Goal: Information Seeking & Learning: Learn about a topic

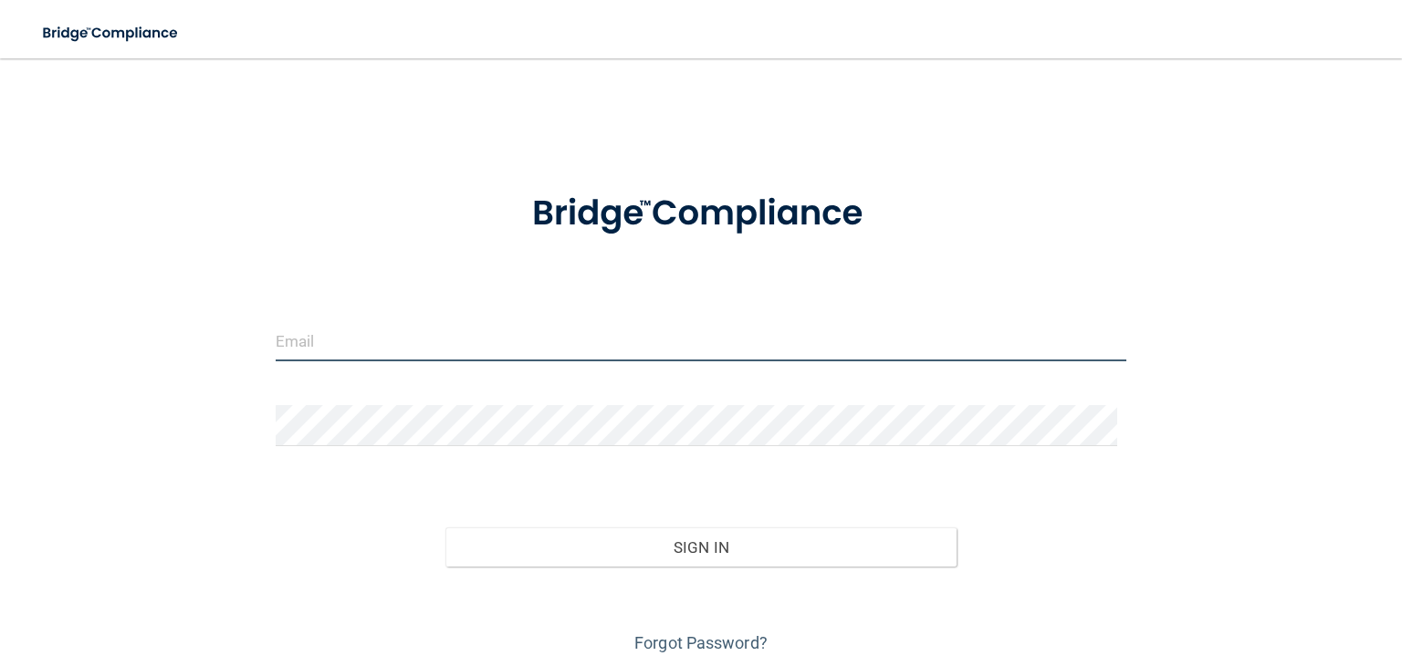
click at [373, 351] on input "email" at bounding box center [701, 340] width 850 height 41
type input "[EMAIL_ADDRESS][DOMAIN_NAME]"
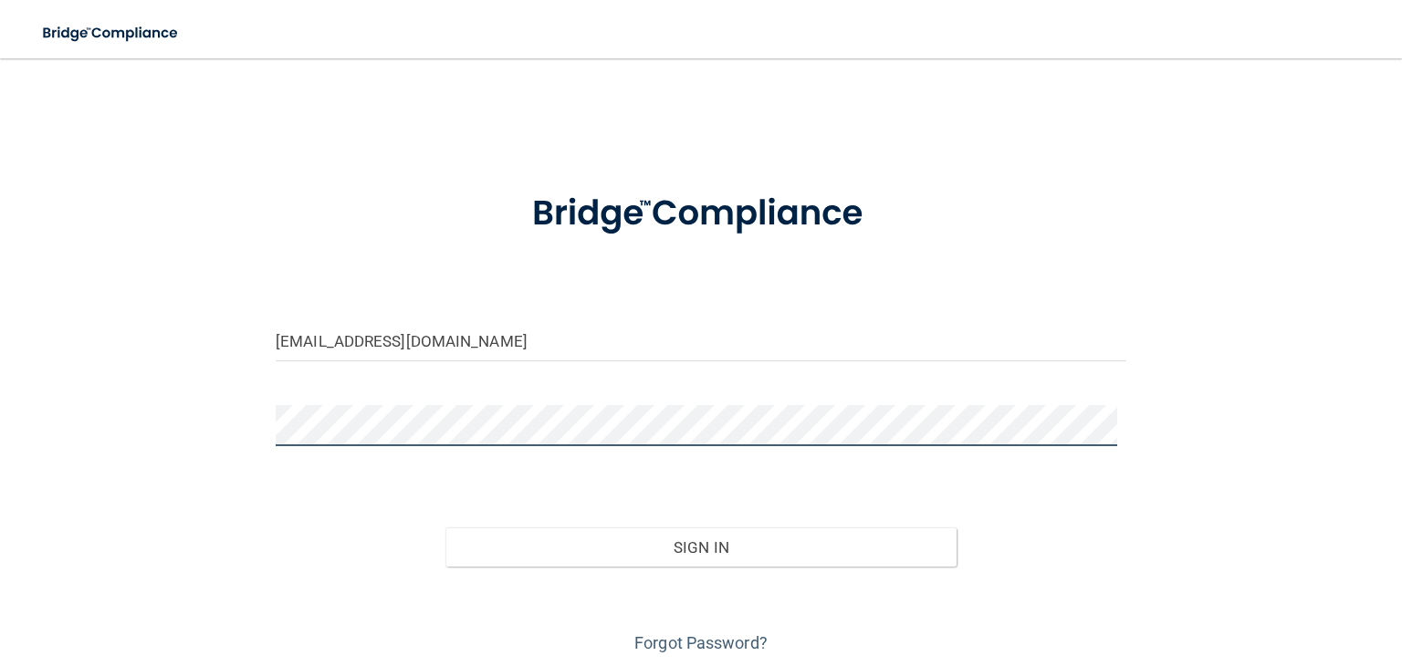
click at [445, 527] on button "Sign In" at bounding box center [700, 547] width 510 height 40
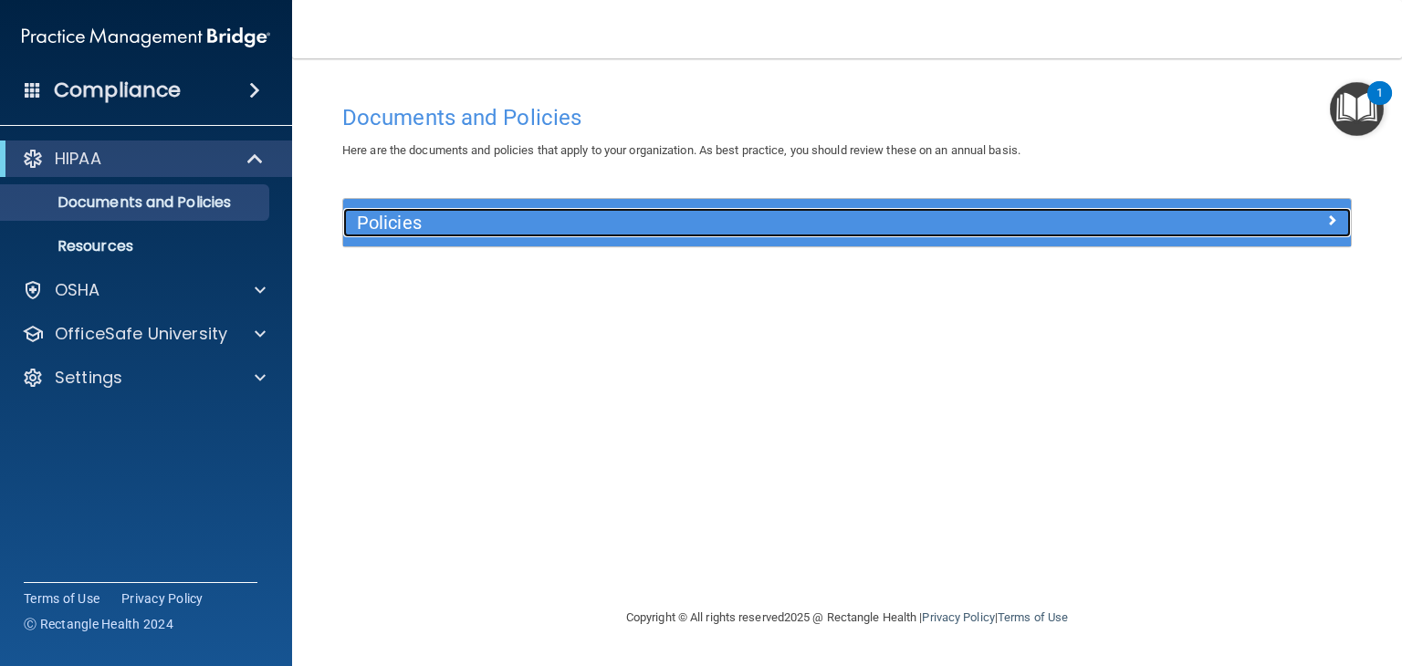
click at [401, 221] on h5 "Policies" at bounding box center [721, 223] width 728 height 20
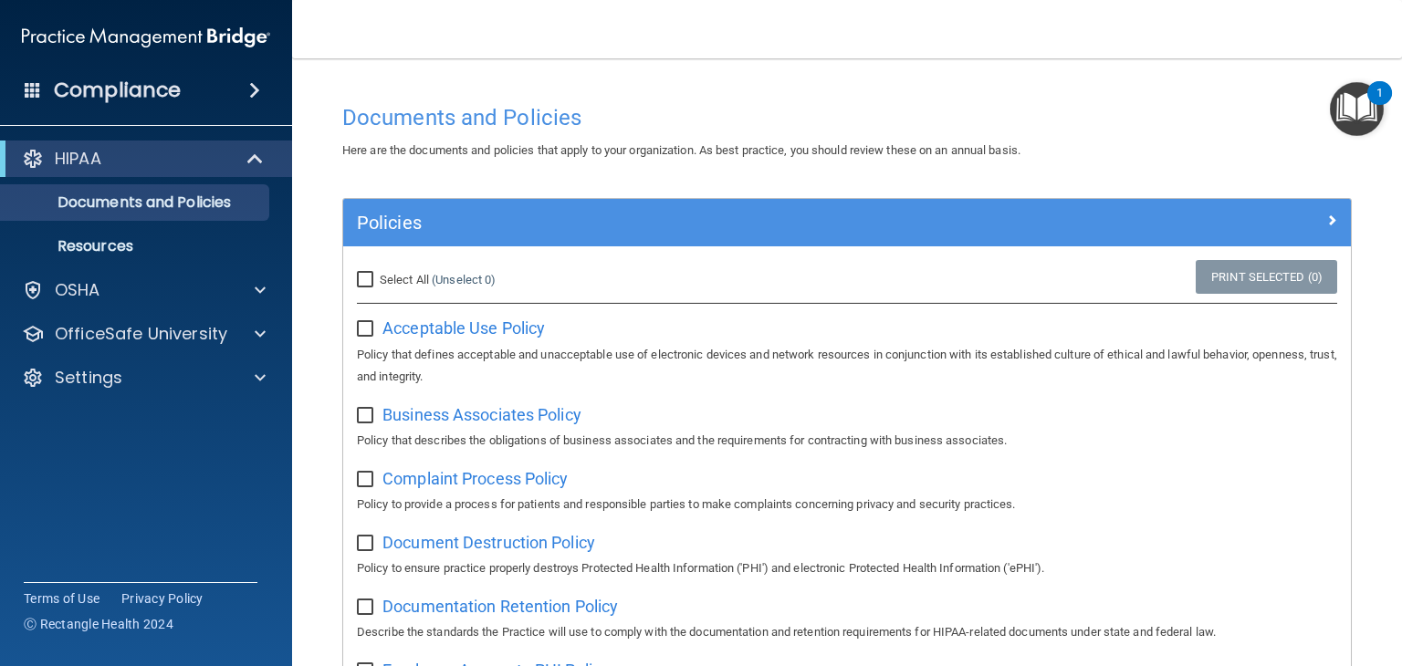
click at [377, 276] on input "Select All (Unselect 0) Unselect All" at bounding box center [367, 280] width 21 height 15
checkbox input "true"
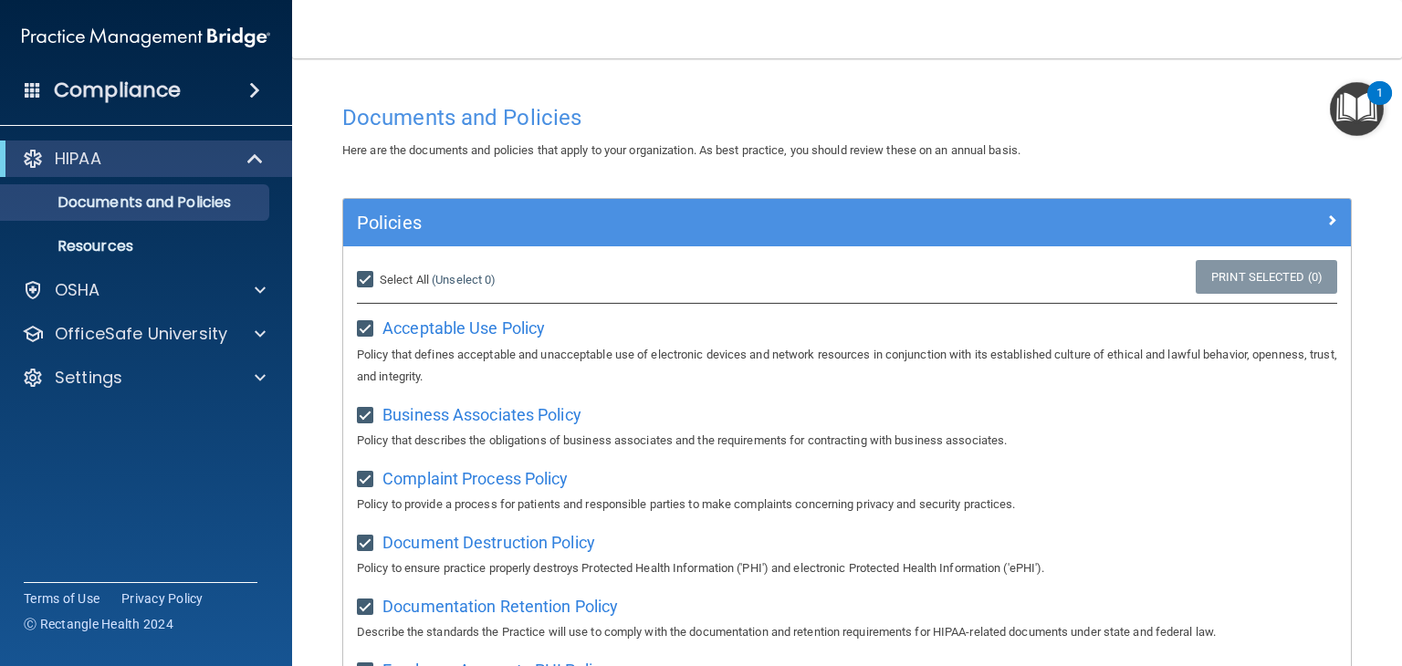
checkbox input "true"
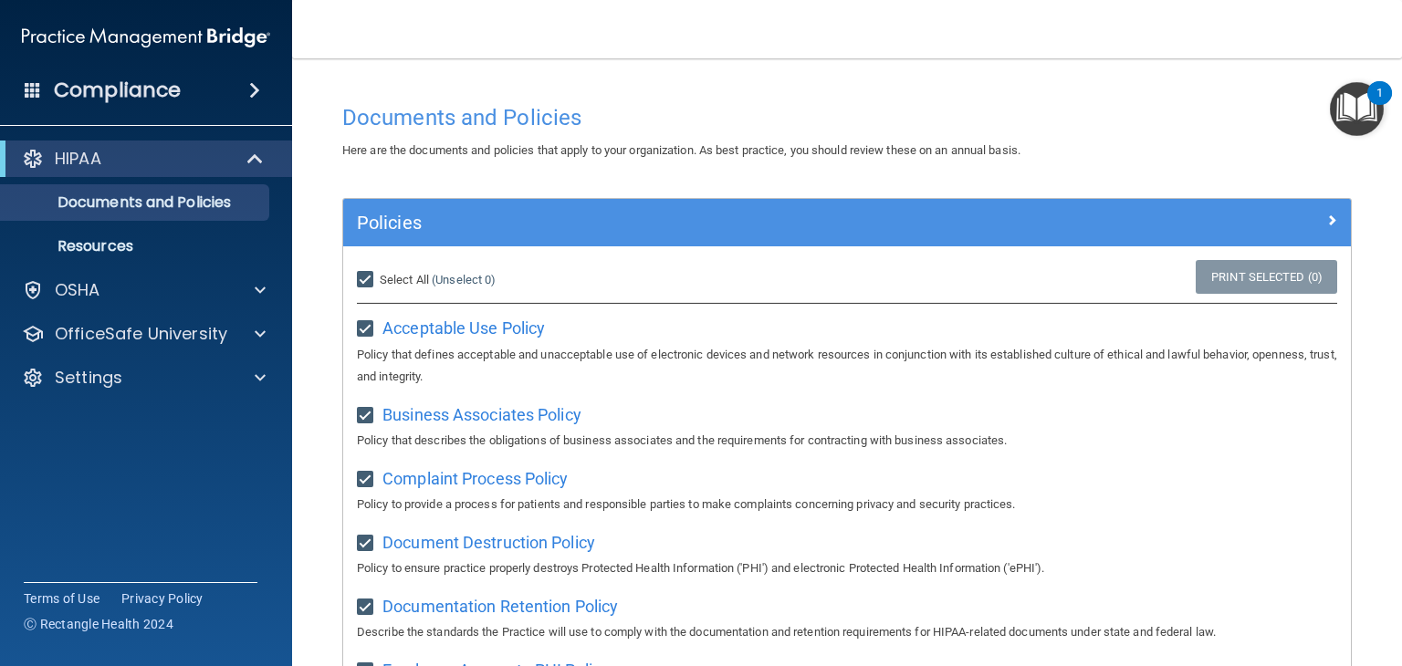
checkbox input "true"
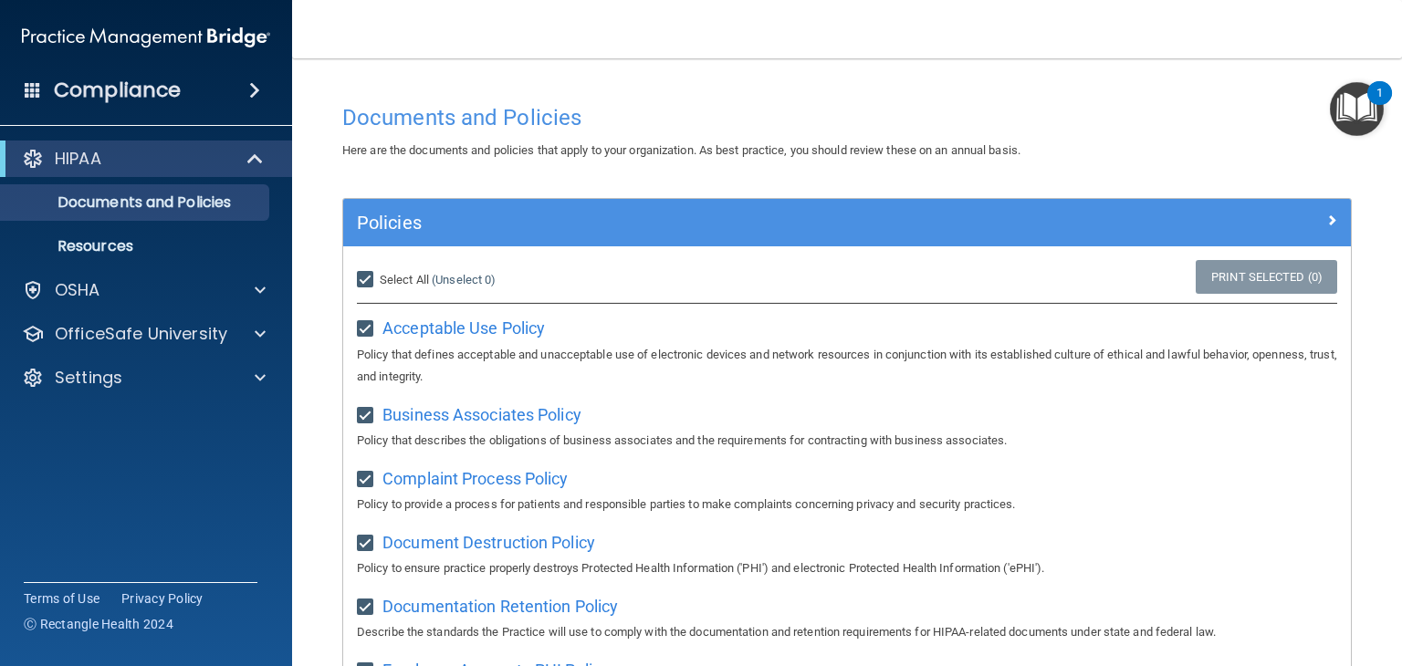
checkbox input "true"
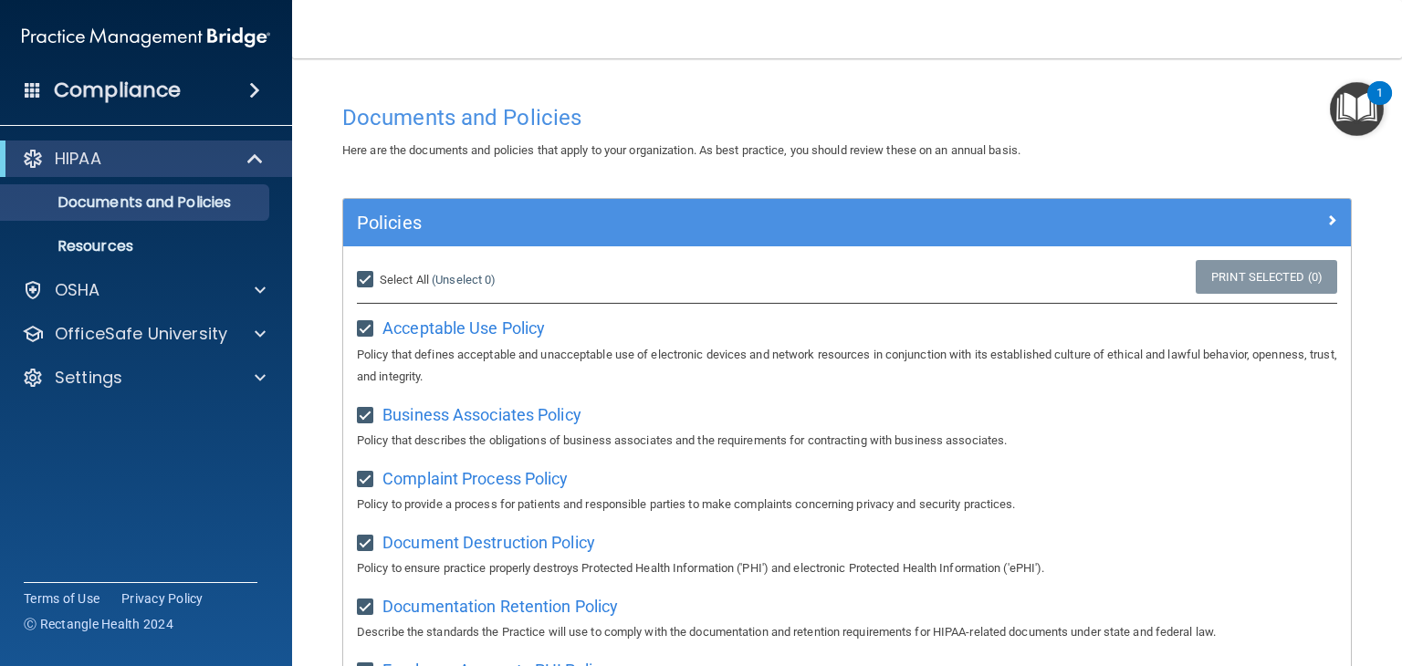
checkbox input "true"
click at [360, 280] on input "Select All (Unselect 21) Unselect All" at bounding box center [367, 280] width 21 height 15
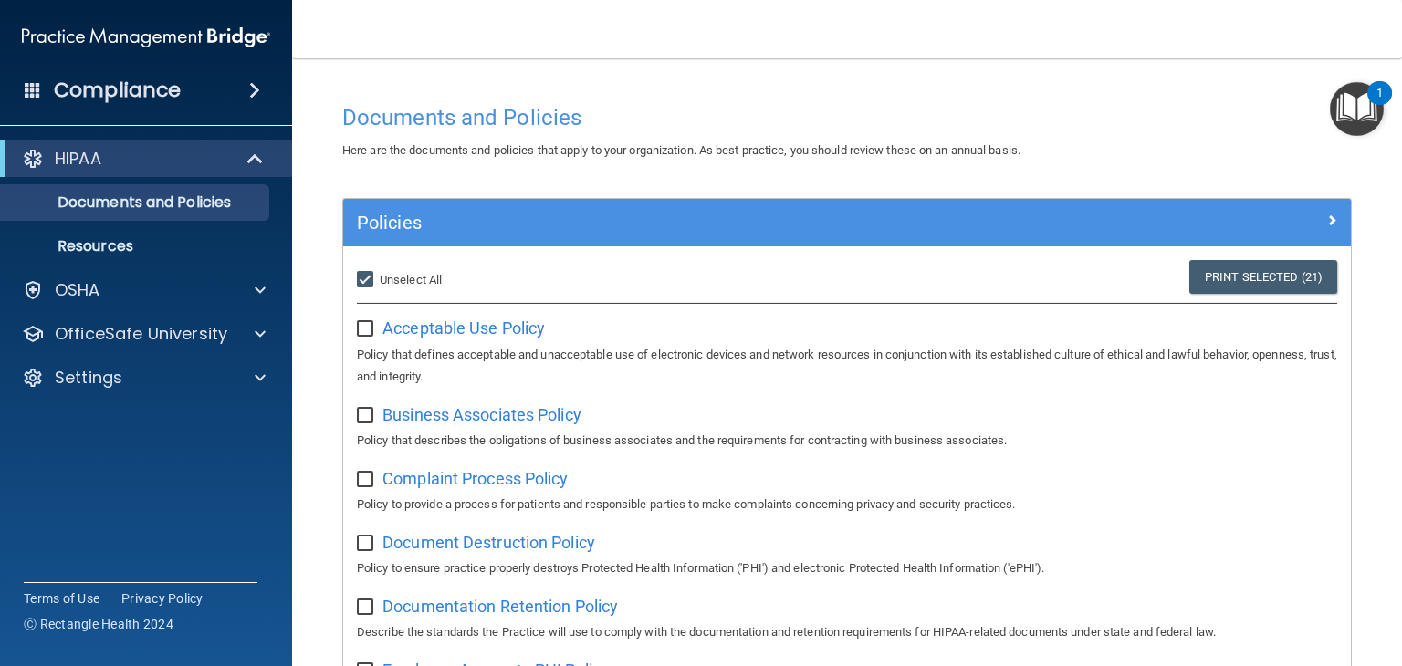
checkbox input "false"
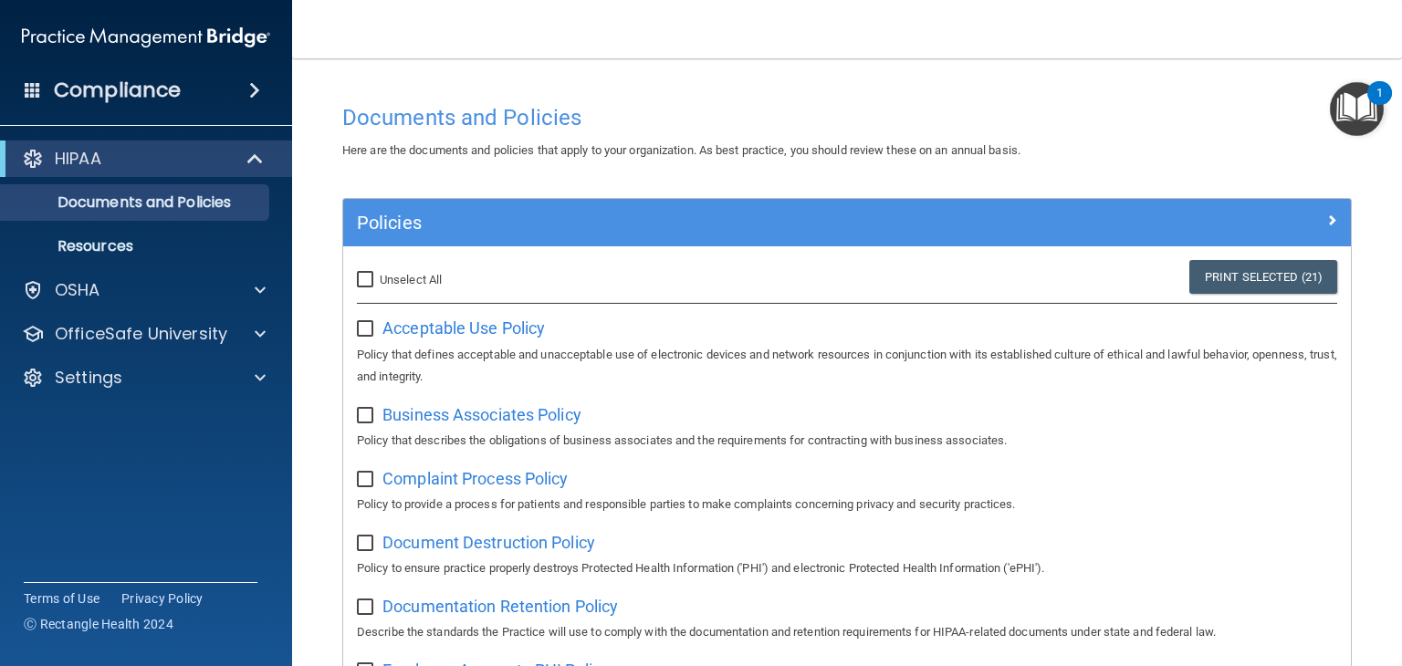
checkbox input "false"
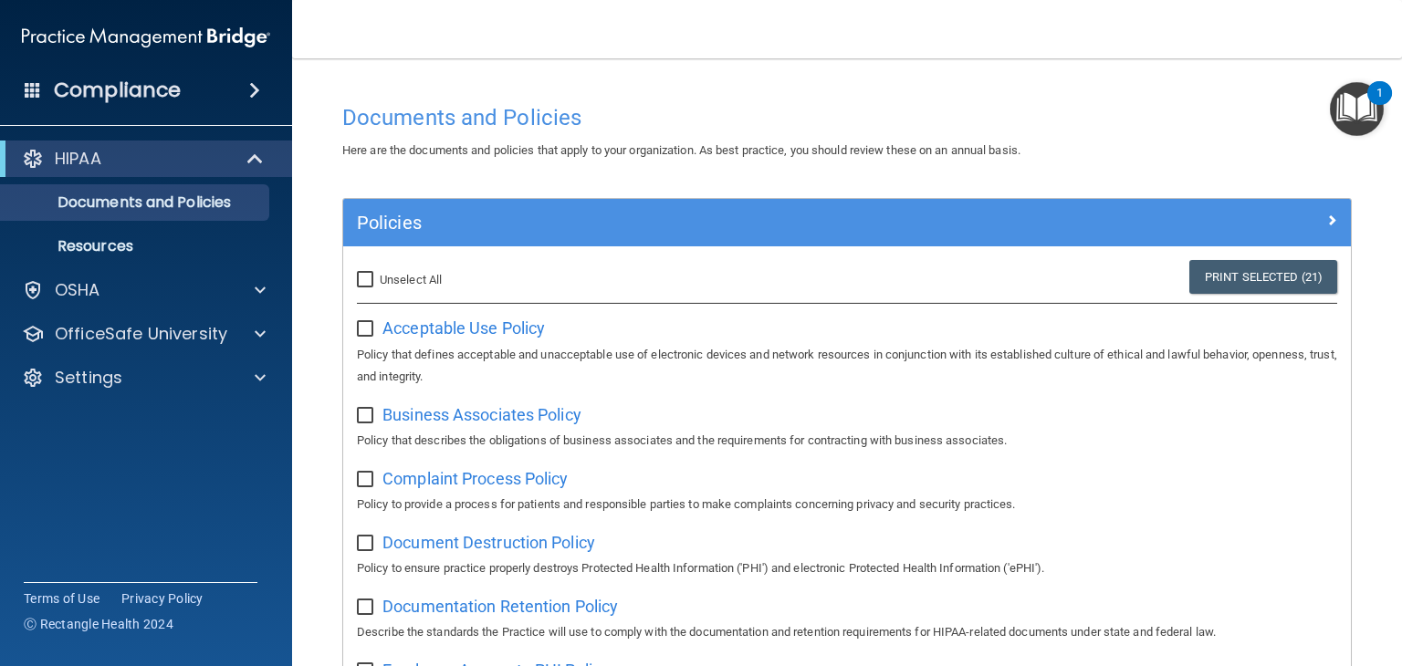
checkbox input "false"
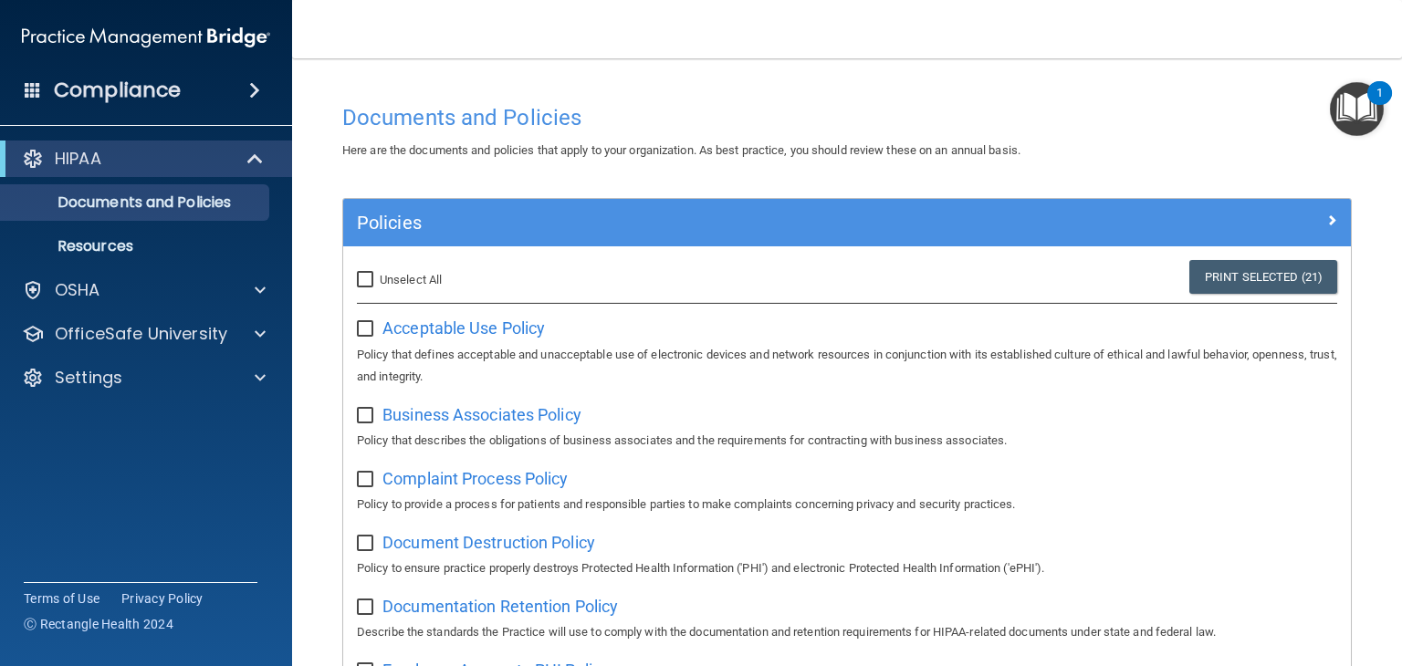
checkbox input "false"
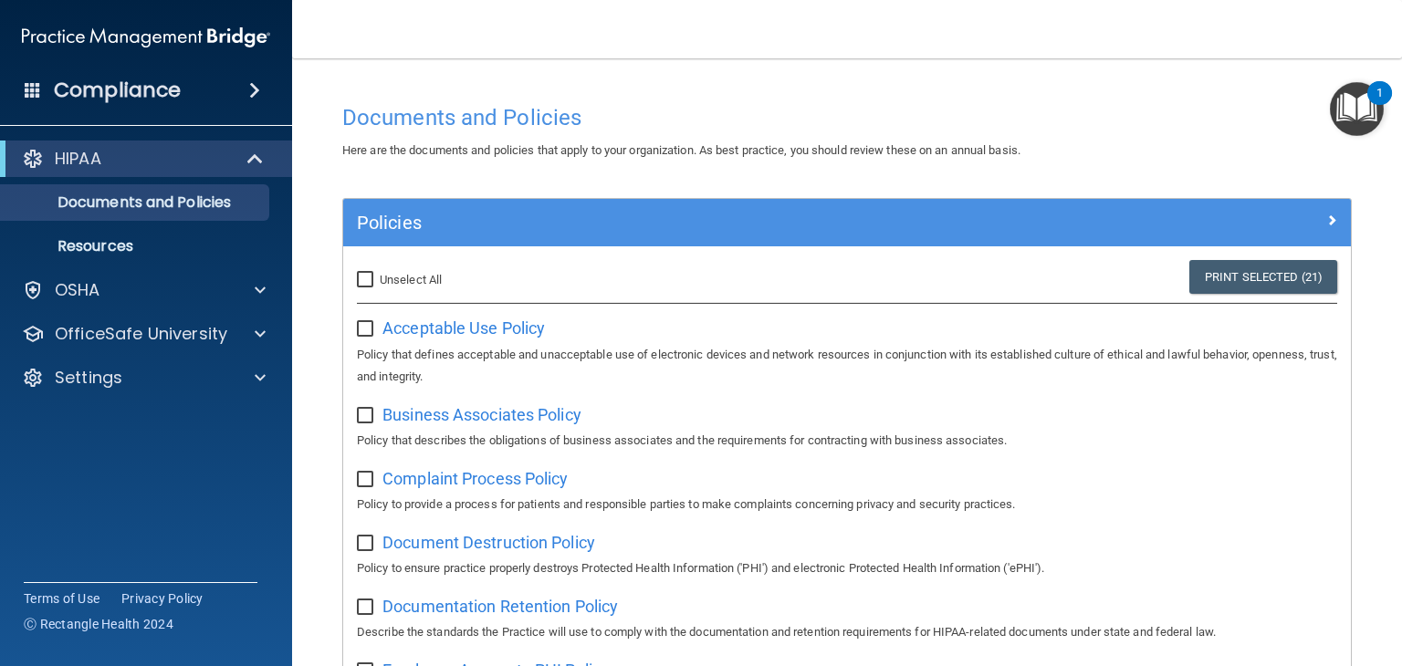
checkbox input "false"
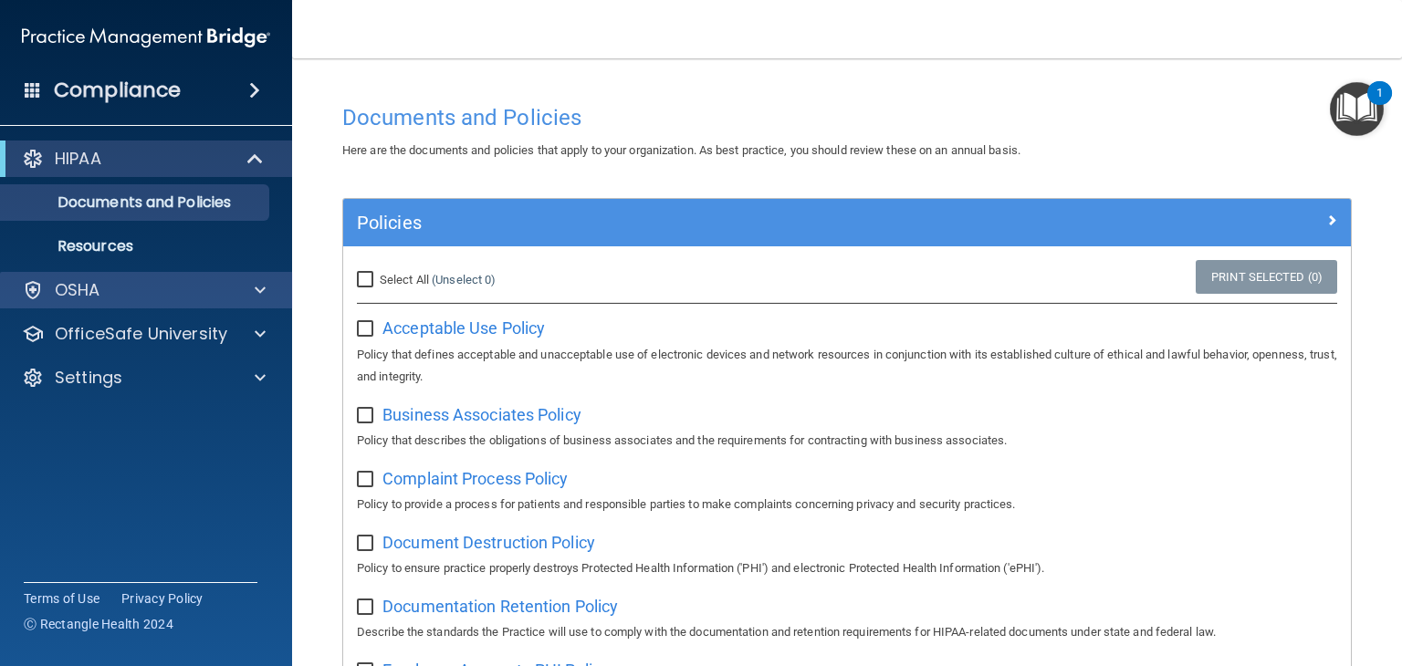
click at [124, 276] on div "OSHA" at bounding box center [146, 290] width 293 height 36
click at [271, 291] on div at bounding box center [257, 290] width 46 height 22
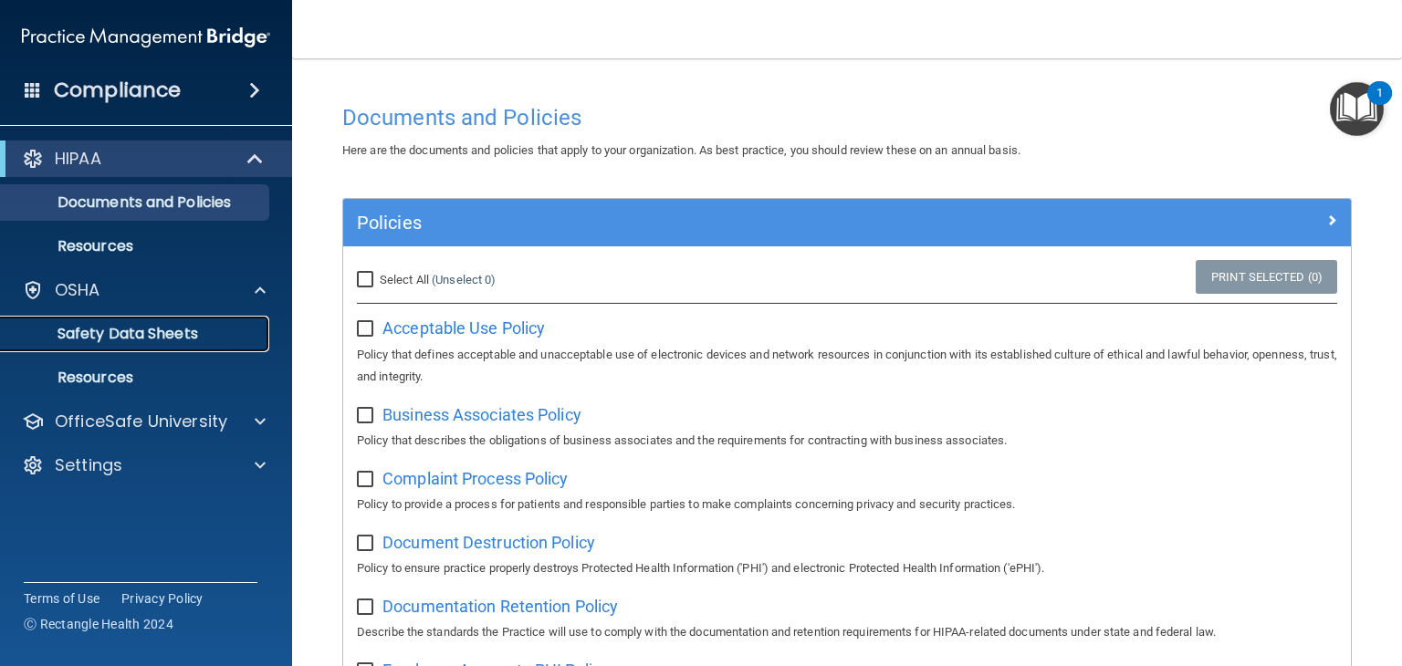
click at [205, 322] on link "Safety Data Sheets" at bounding box center [125, 334] width 287 height 36
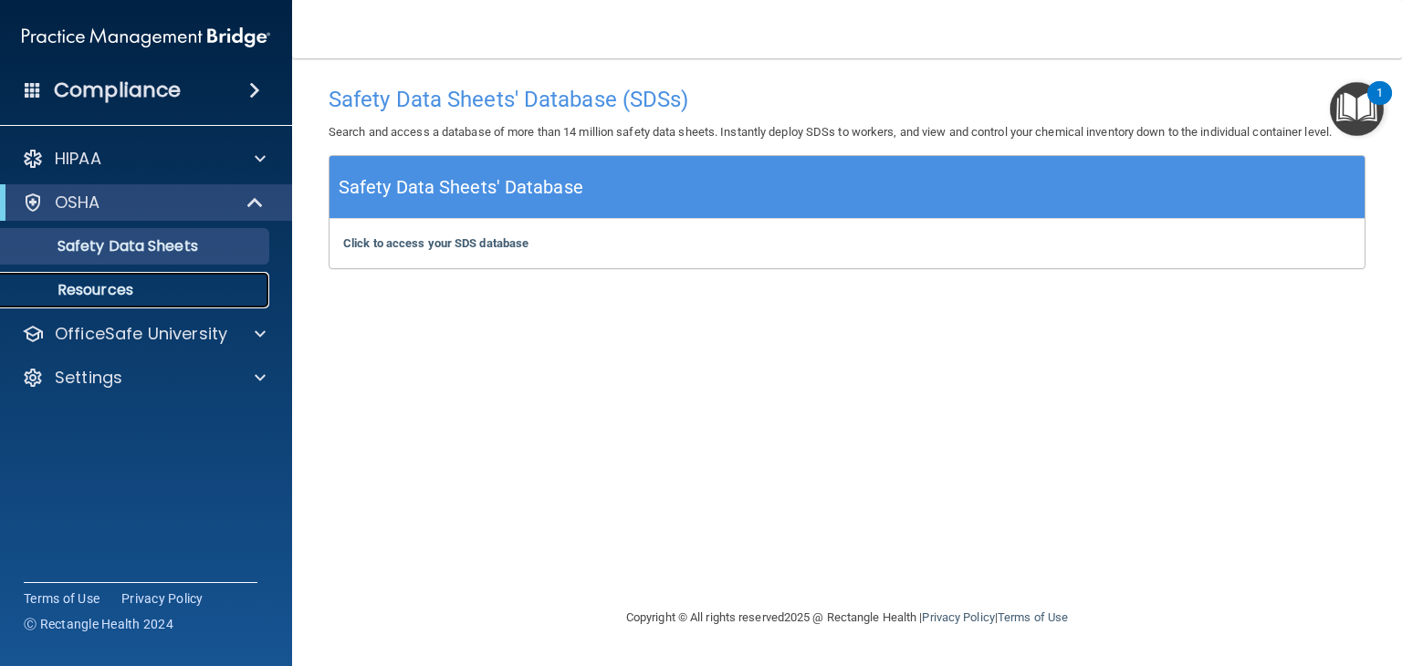
click at [105, 291] on p "Resources" at bounding box center [136, 290] width 249 height 18
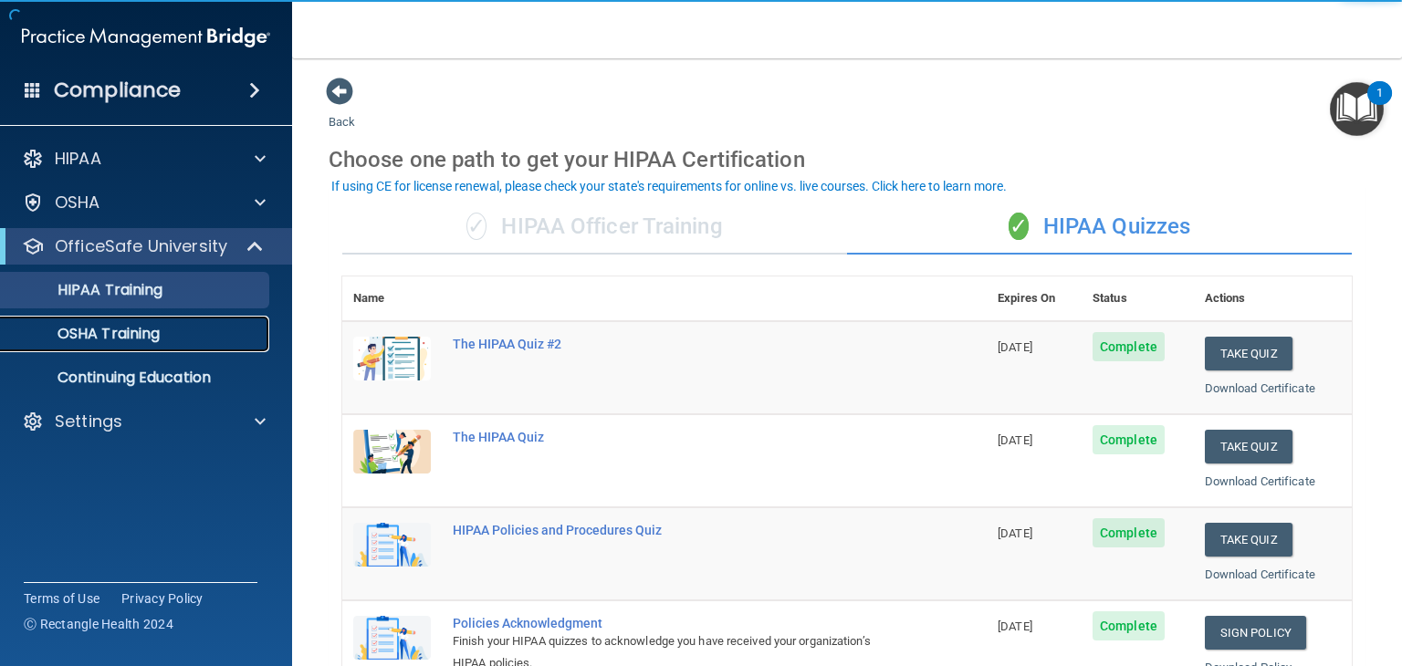
click at [141, 331] on p "OSHA Training" at bounding box center [86, 334] width 148 height 18
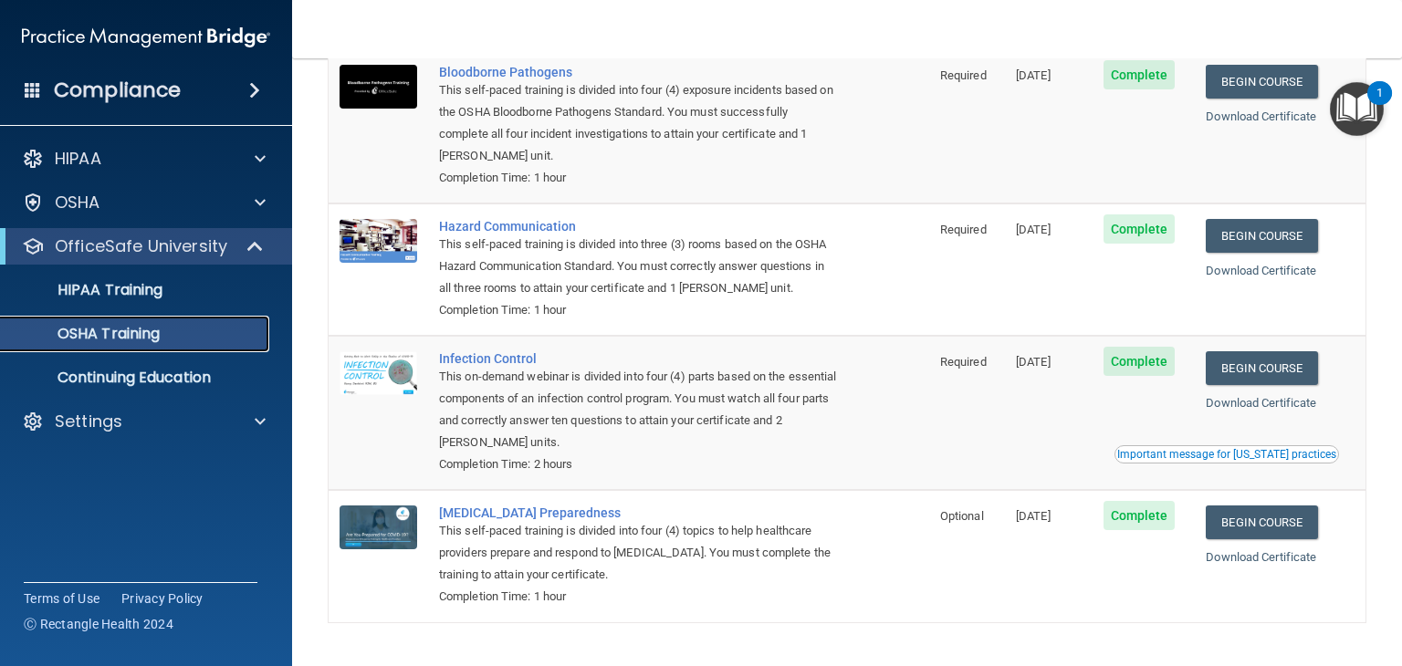
scroll to position [208, 0]
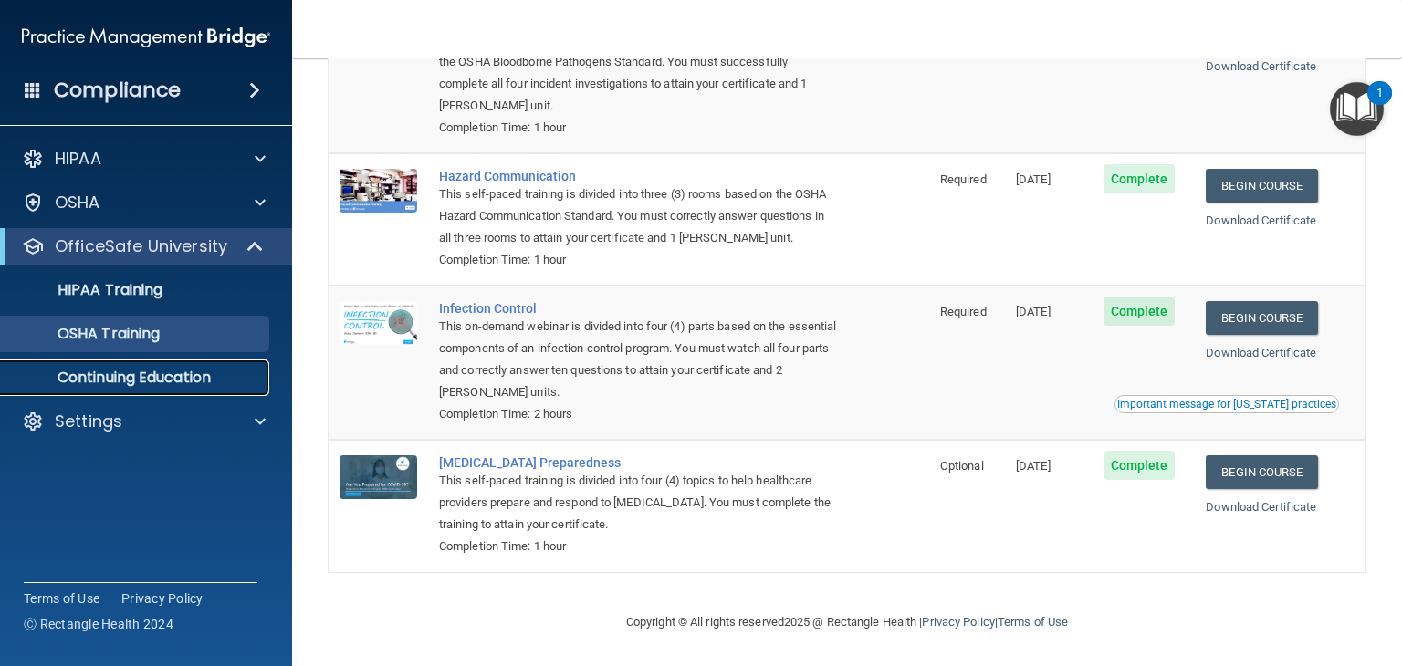
click at [120, 384] on p "Continuing Education" at bounding box center [136, 378] width 249 height 18
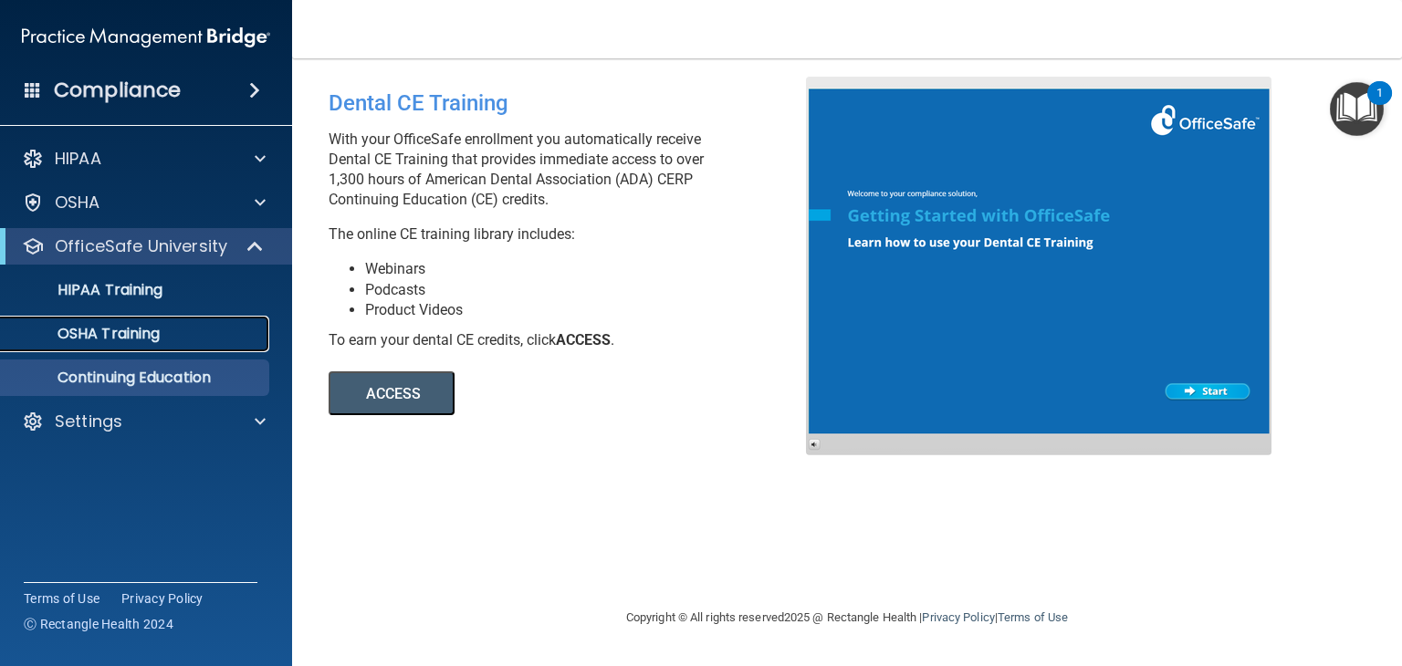
click at [161, 346] on link "OSHA Training" at bounding box center [125, 334] width 287 height 36
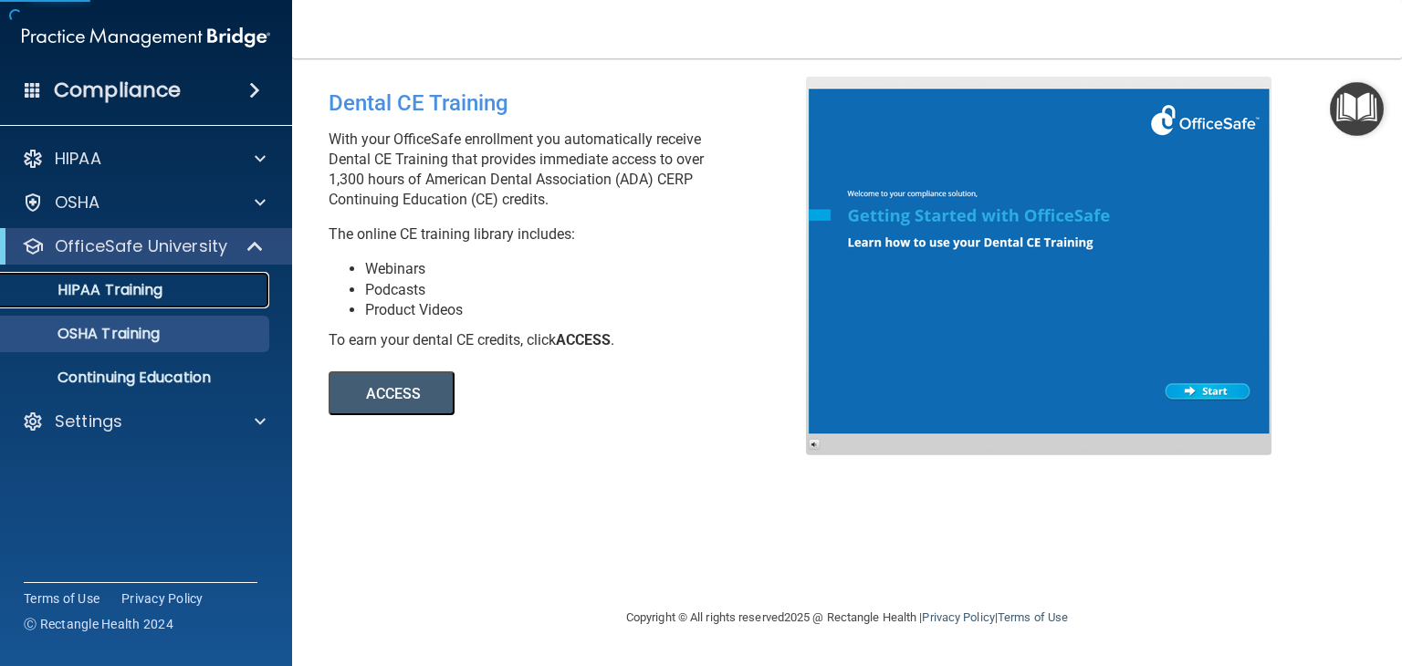
click at [131, 283] on p "HIPAA Training" at bounding box center [87, 290] width 151 height 18
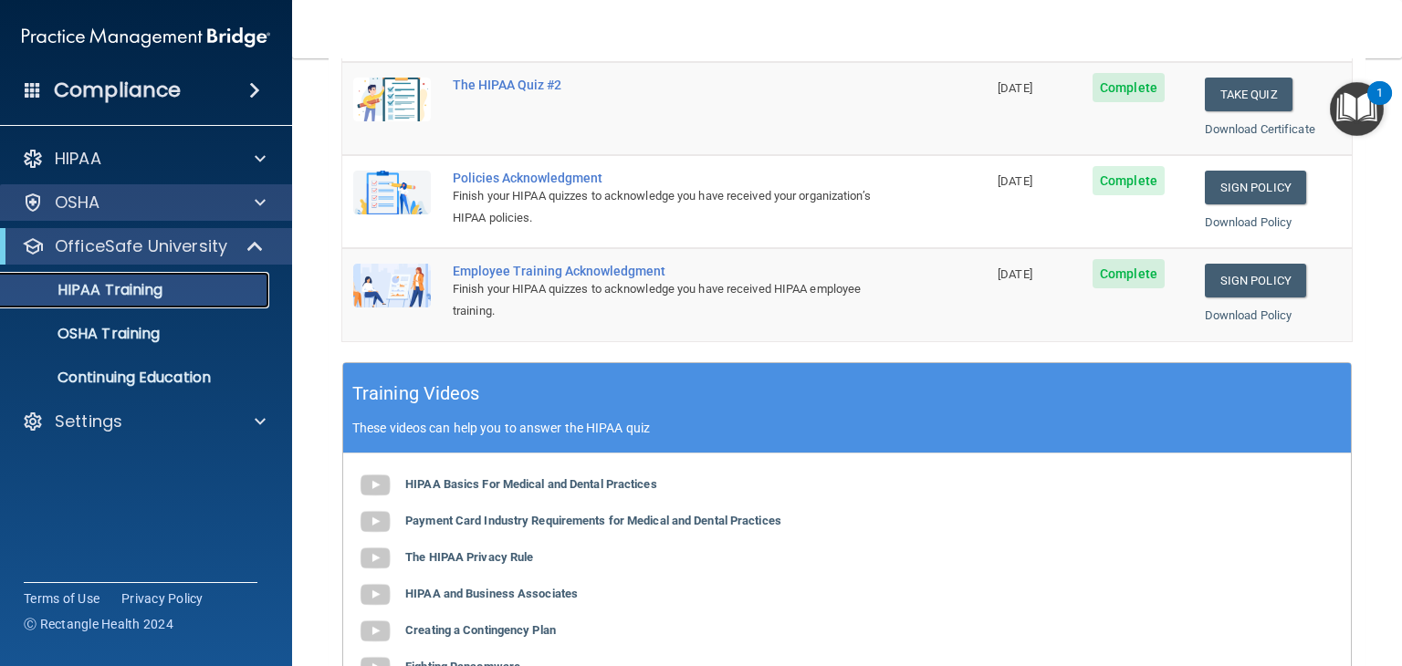
scroll to position [248, 0]
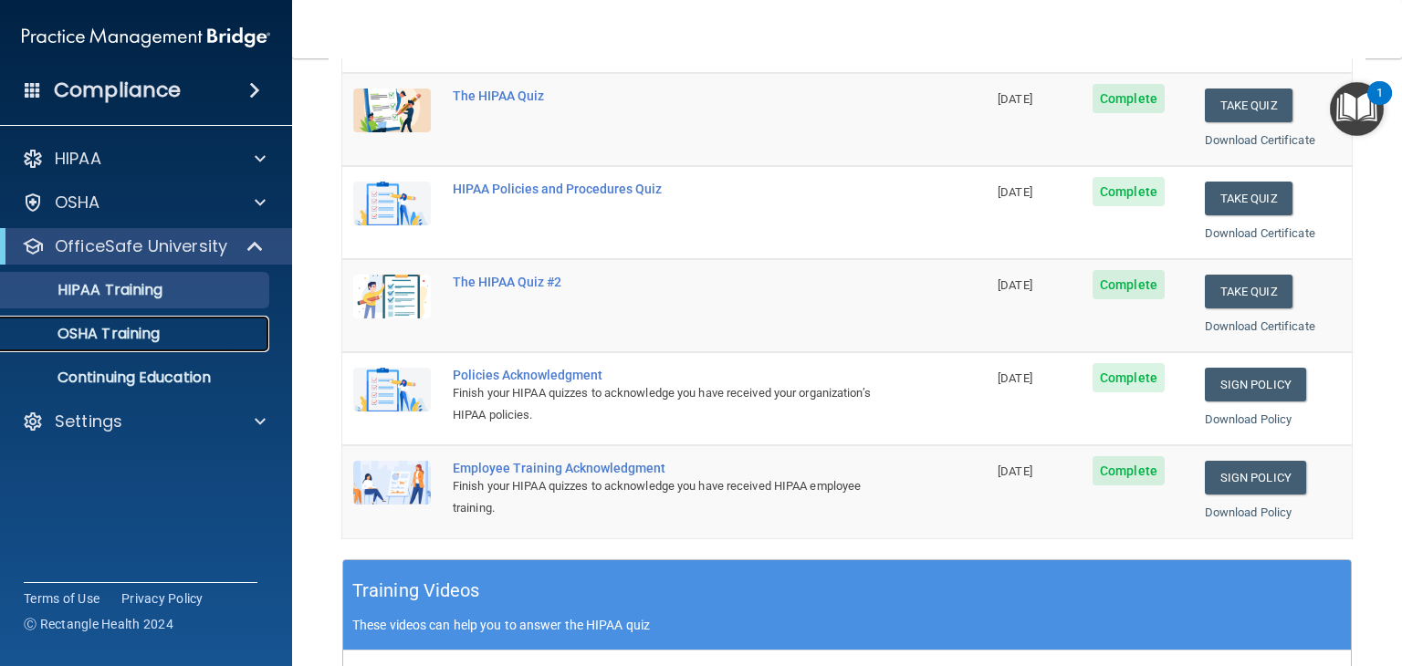
click at [134, 328] on p "OSHA Training" at bounding box center [86, 334] width 148 height 18
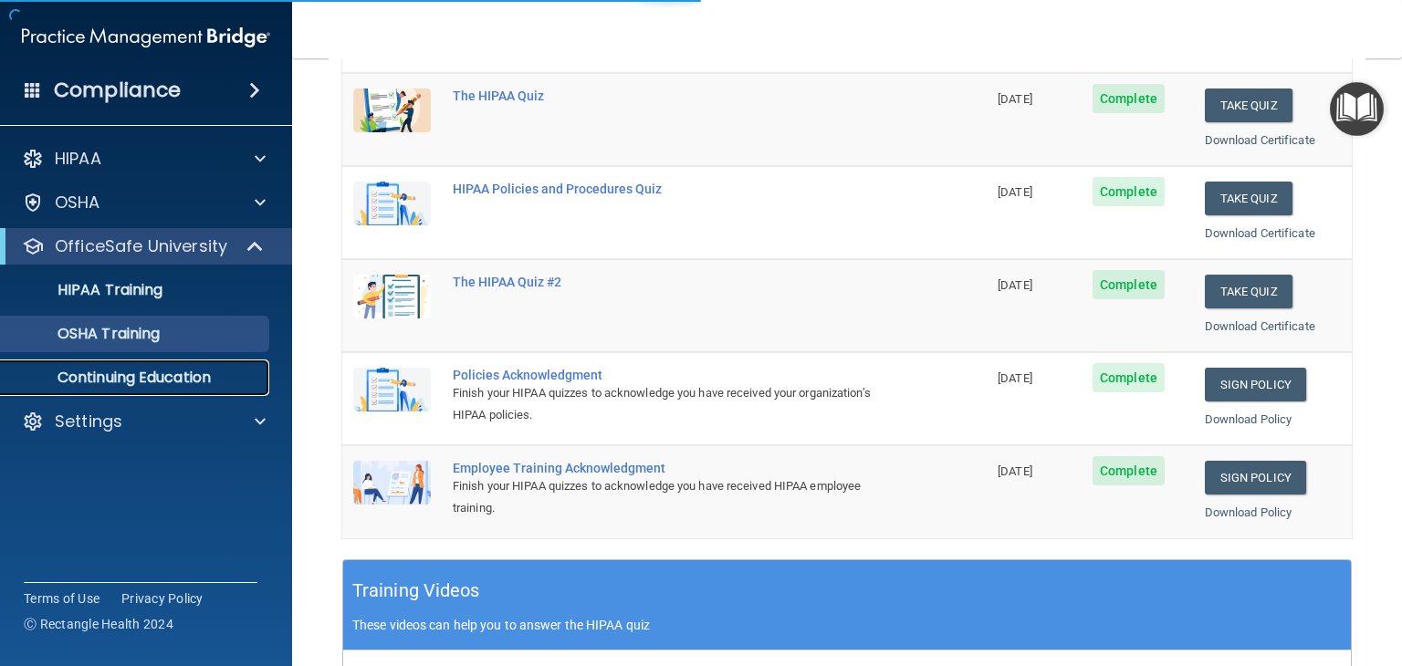
click at [167, 377] on p "Continuing Education" at bounding box center [136, 378] width 249 height 18
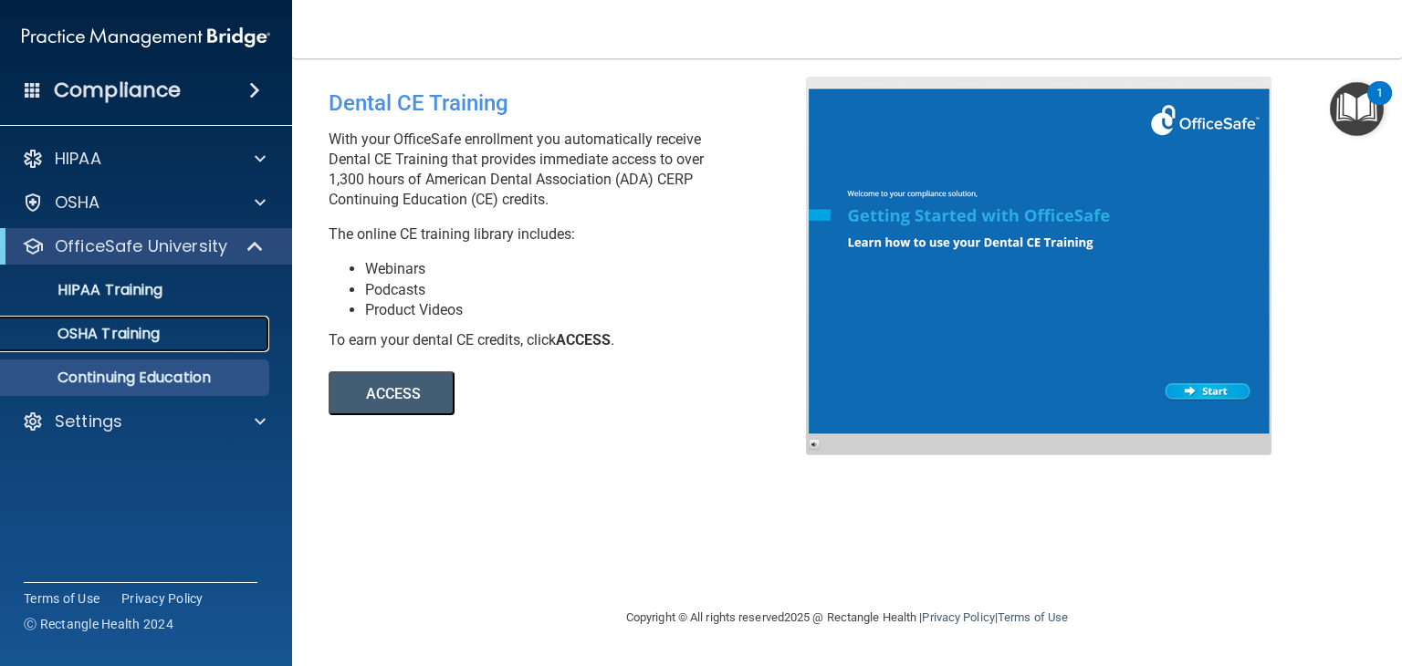
click at [120, 338] on p "OSHA Training" at bounding box center [86, 334] width 148 height 18
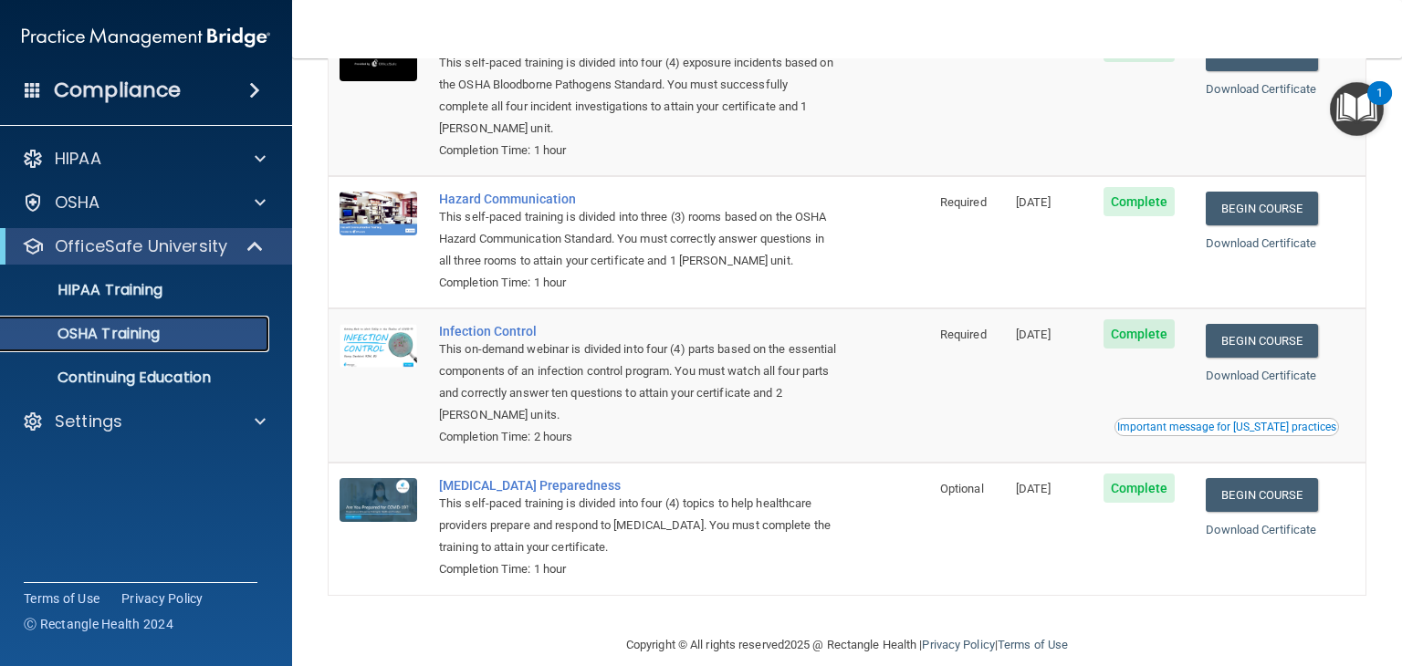
scroll to position [208, 0]
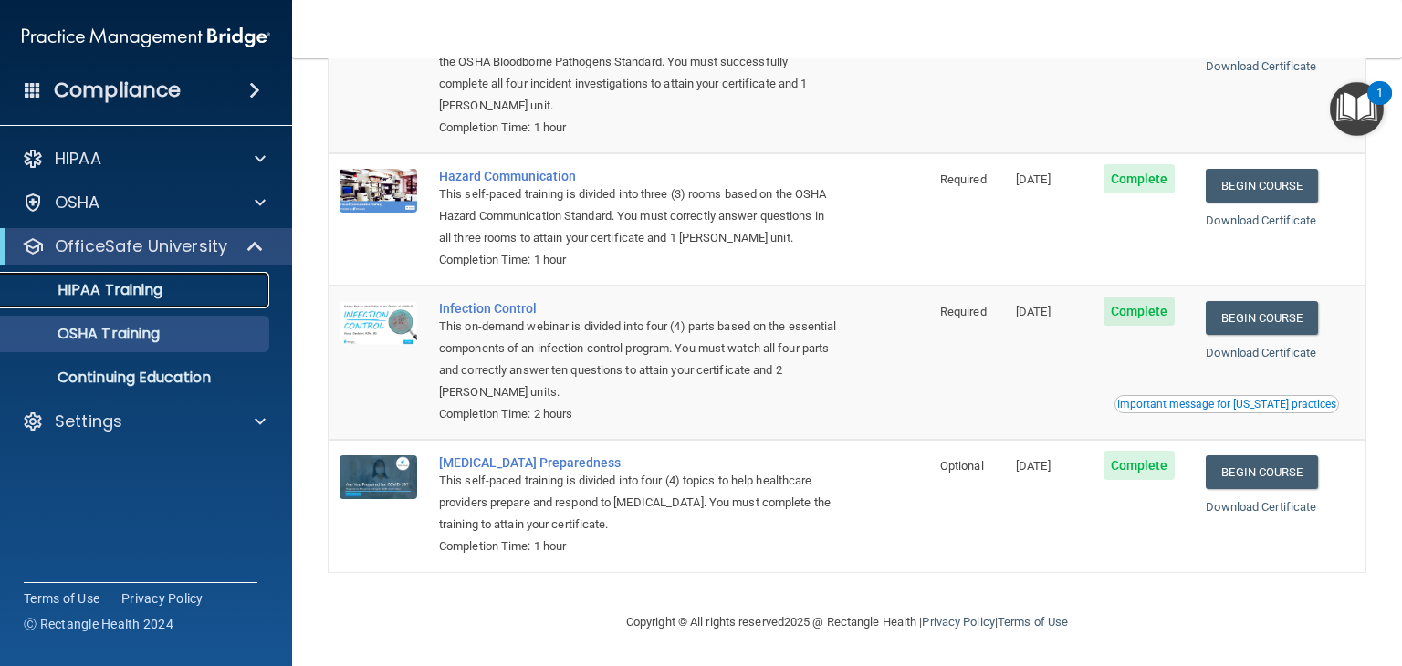
click at [109, 285] on p "HIPAA Training" at bounding box center [87, 290] width 151 height 18
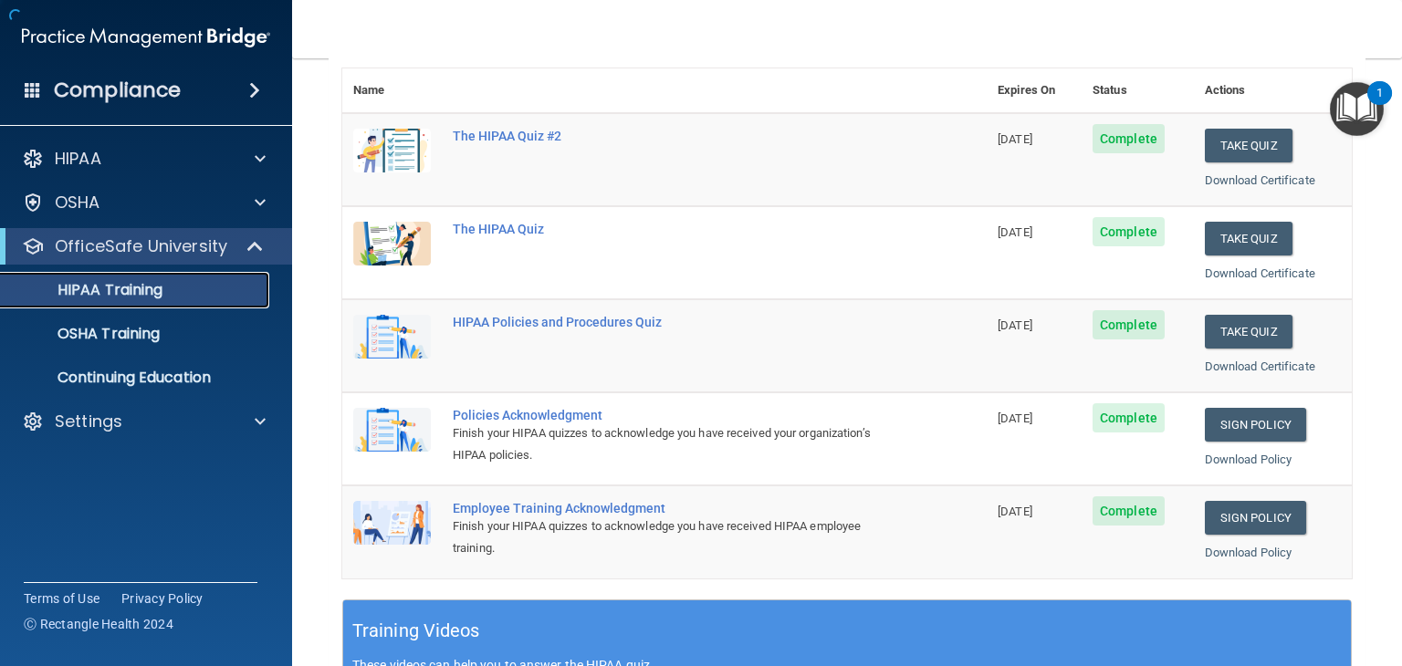
scroll to position [704, 0]
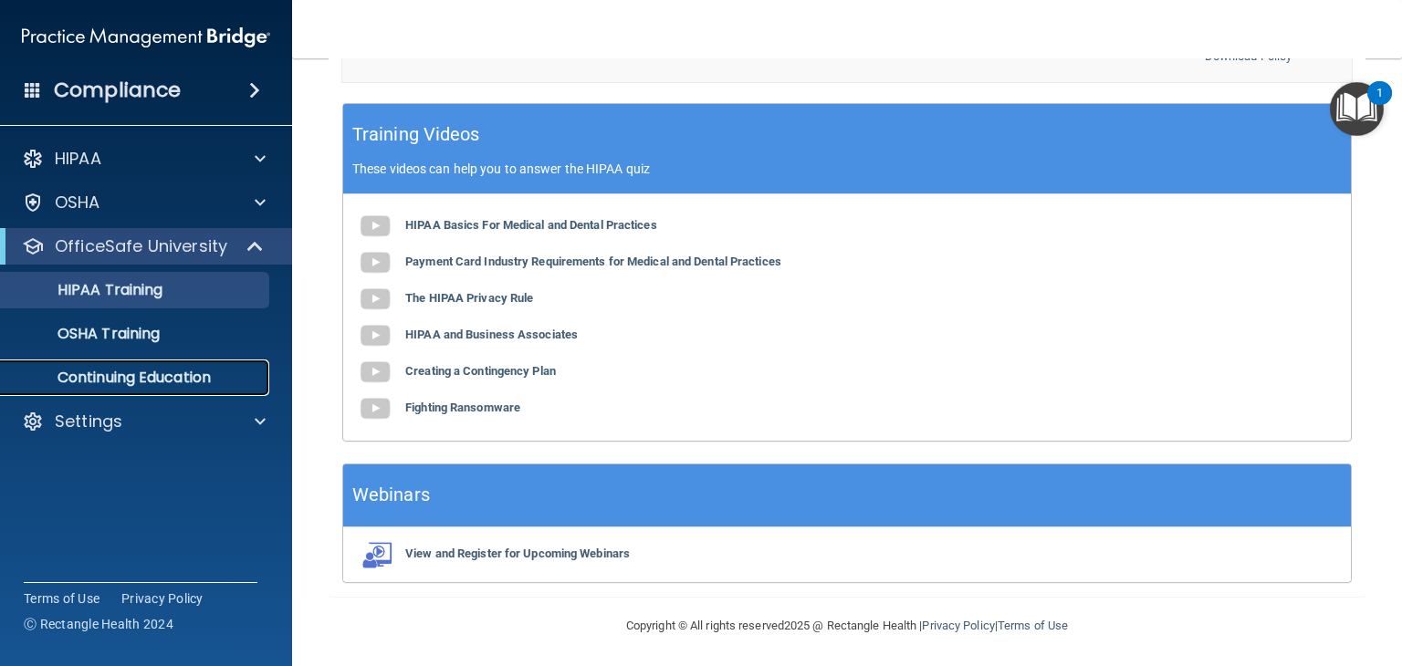
click at [161, 380] on p "Continuing Education" at bounding box center [136, 378] width 249 height 18
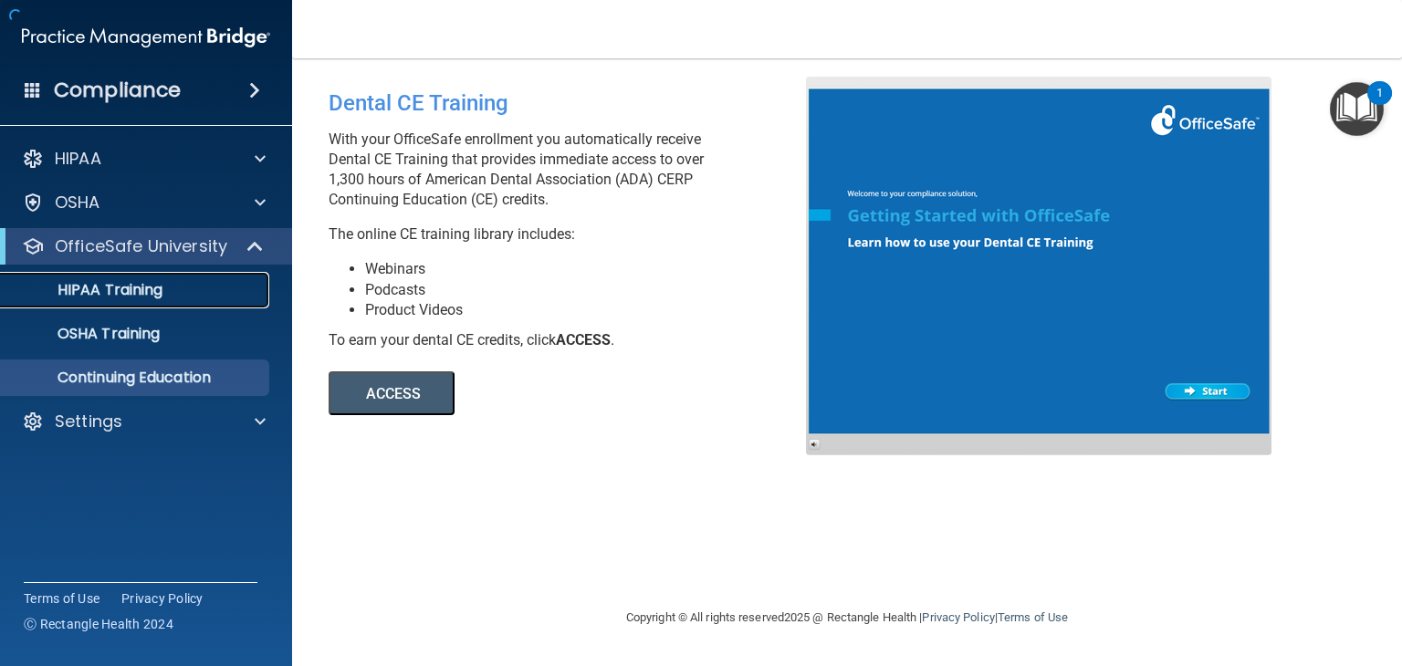
click at [173, 288] on div "HIPAA Training" at bounding box center [136, 290] width 249 height 18
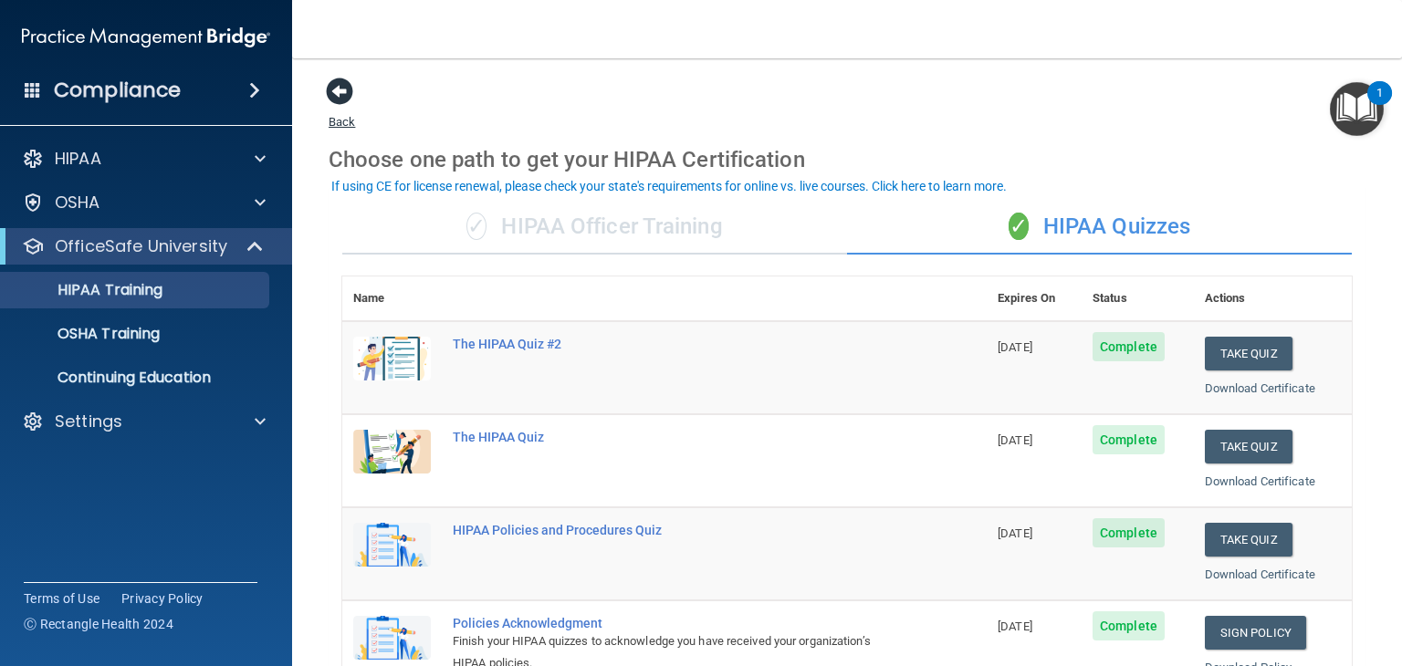
click at [339, 95] on span at bounding box center [339, 91] width 27 height 27
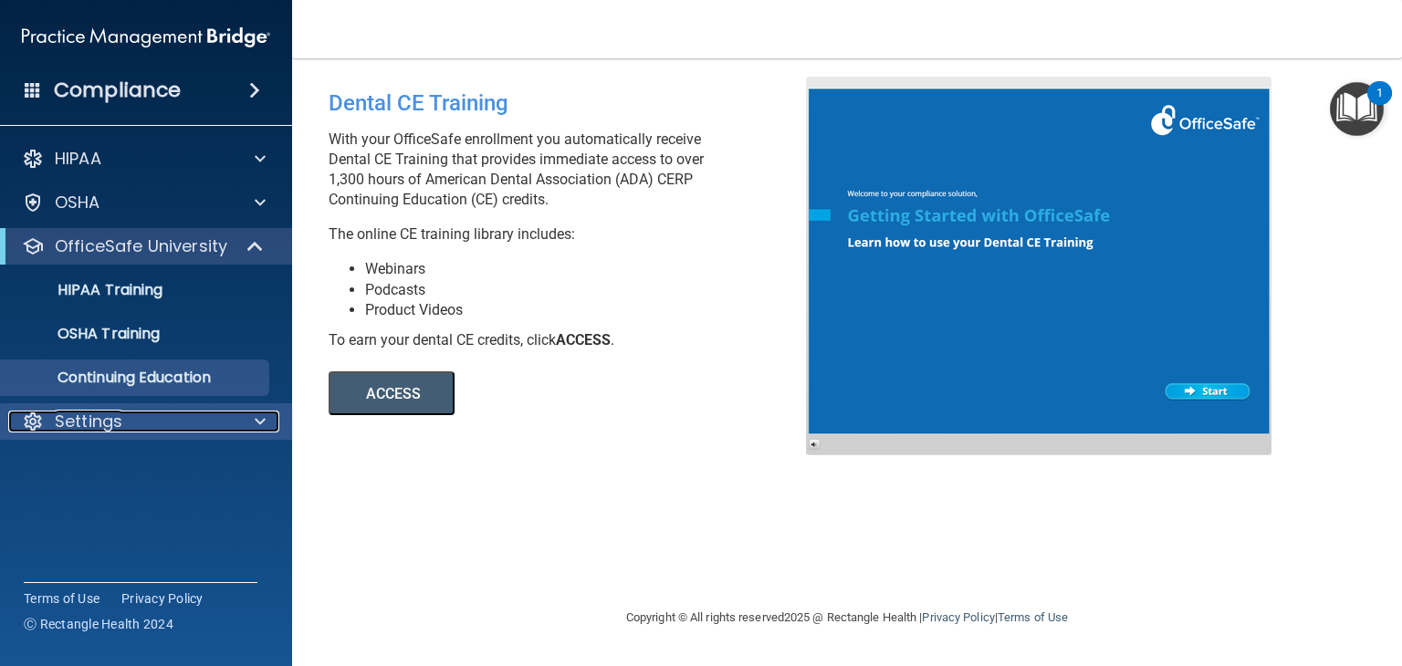
click at [142, 417] on div "Settings" at bounding box center [121, 422] width 226 height 22
click at [135, 427] on div "Settings" at bounding box center [121, 422] width 226 height 22
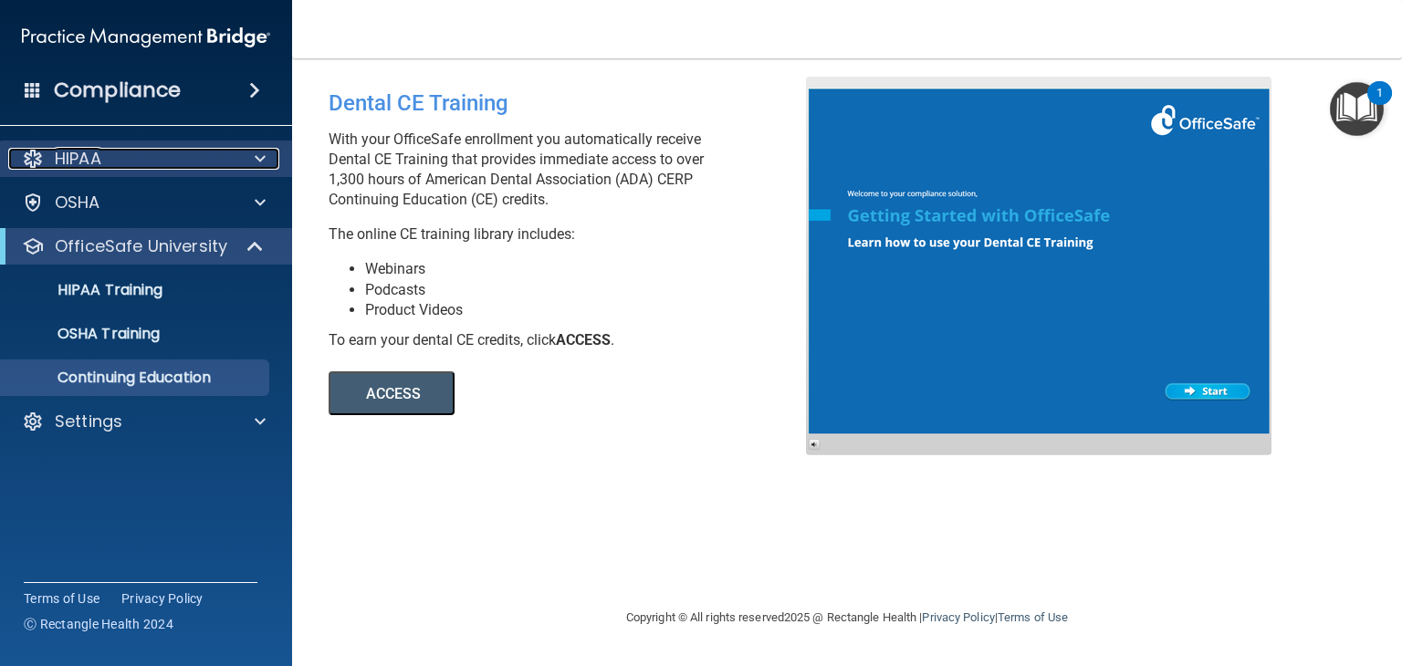
click at [64, 162] on p "HIPAA" at bounding box center [78, 159] width 47 height 22
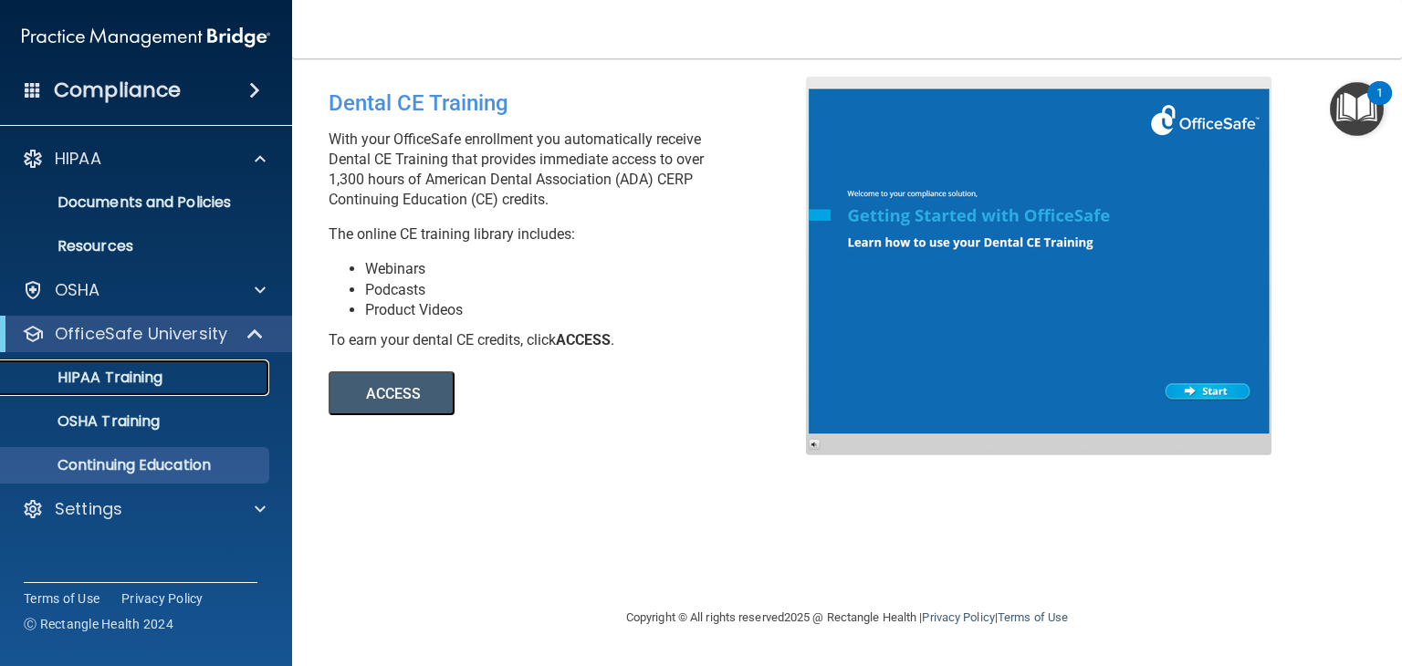
click at [153, 363] on link "HIPAA Training" at bounding box center [125, 378] width 287 height 36
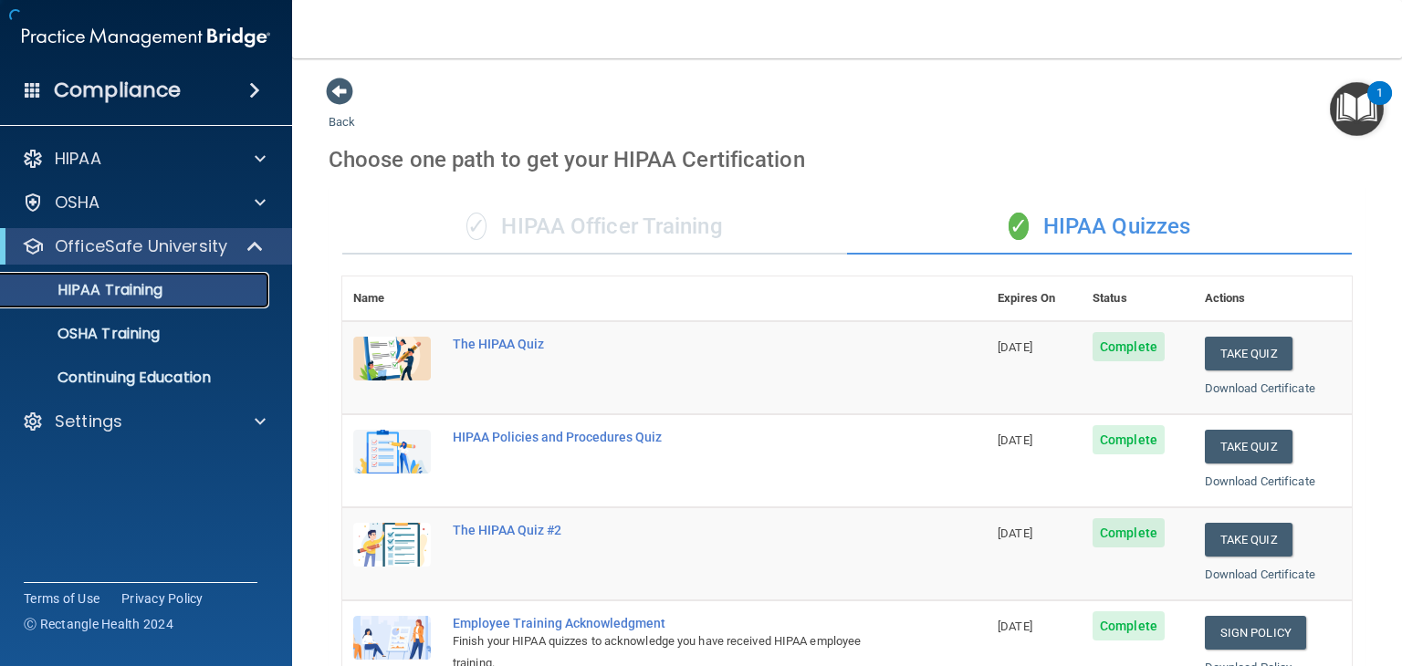
click at [182, 292] on div "HIPAA Training" at bounding box center [136, 290] width 249 height 18
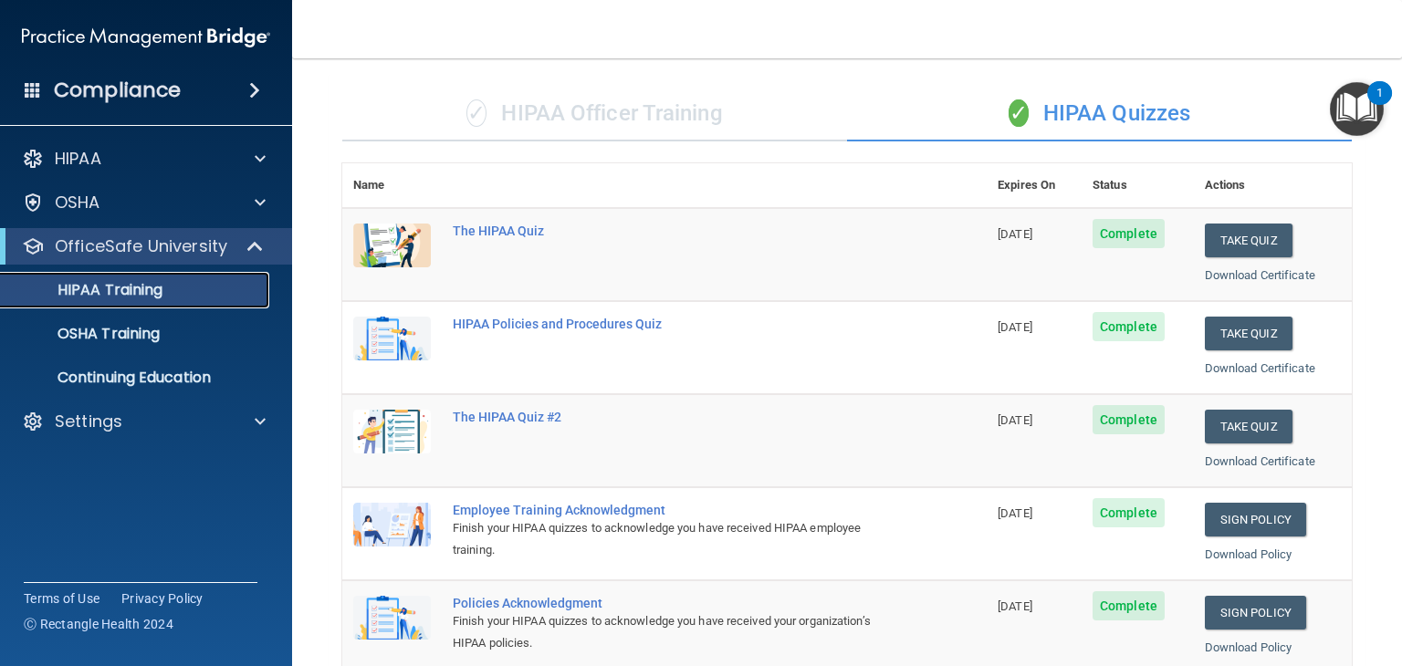
scroll to position [109, 0]
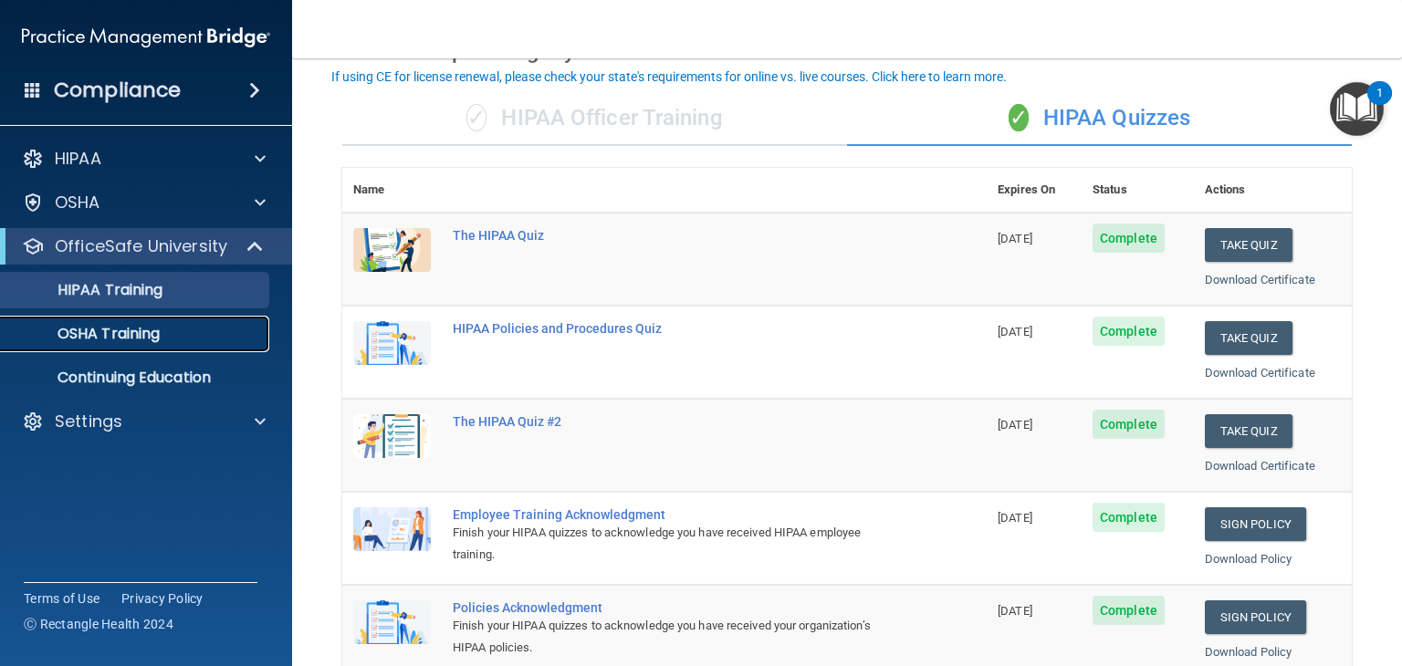
click at [125, 341] on p "OSHA Training" at bounding box center [86, 334] width 148 height 18
